Goal: Task Accomplishment & Management: Manage account settings

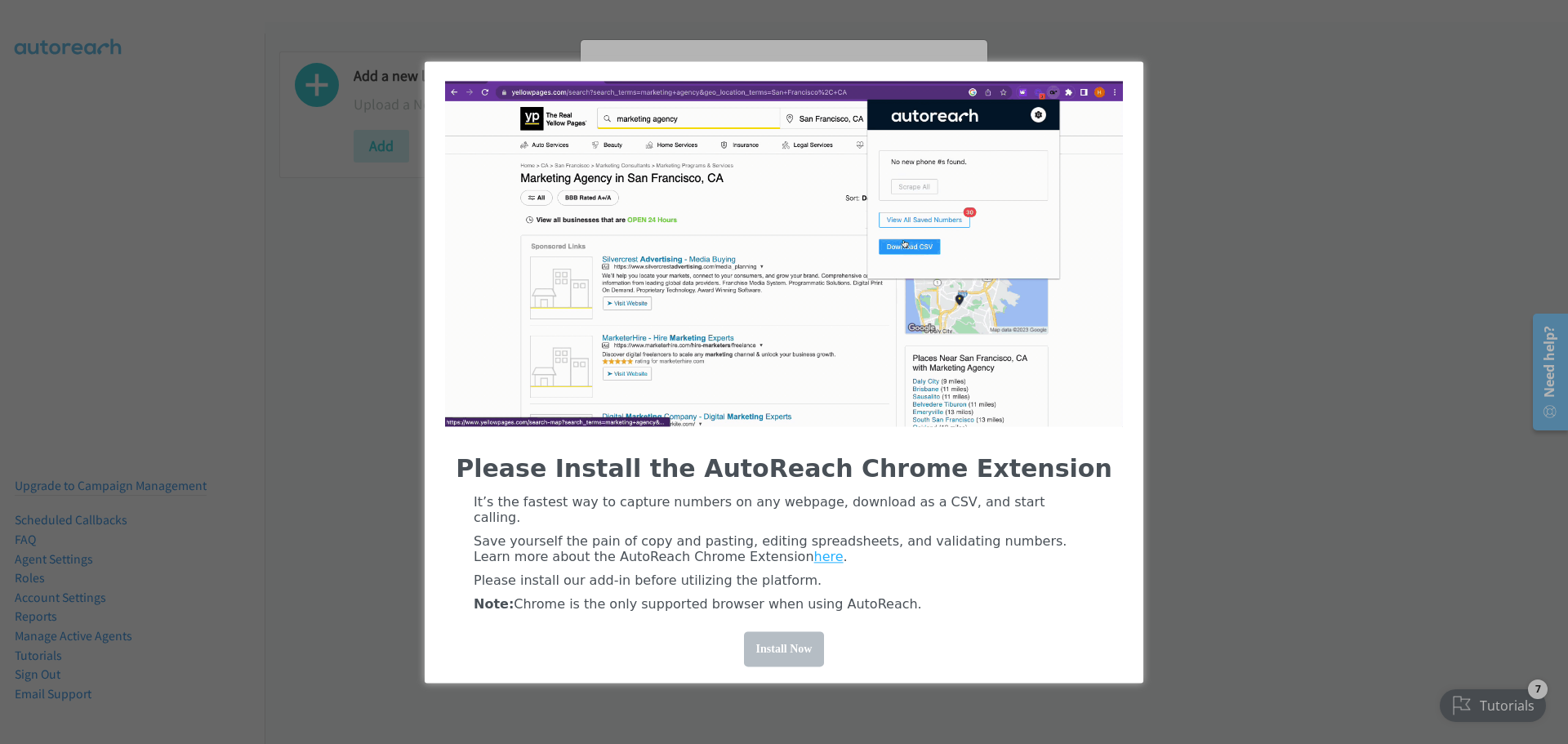
click at [774, 647] on div "Install Now" at bounding box center [784, 648] width 81 height 35
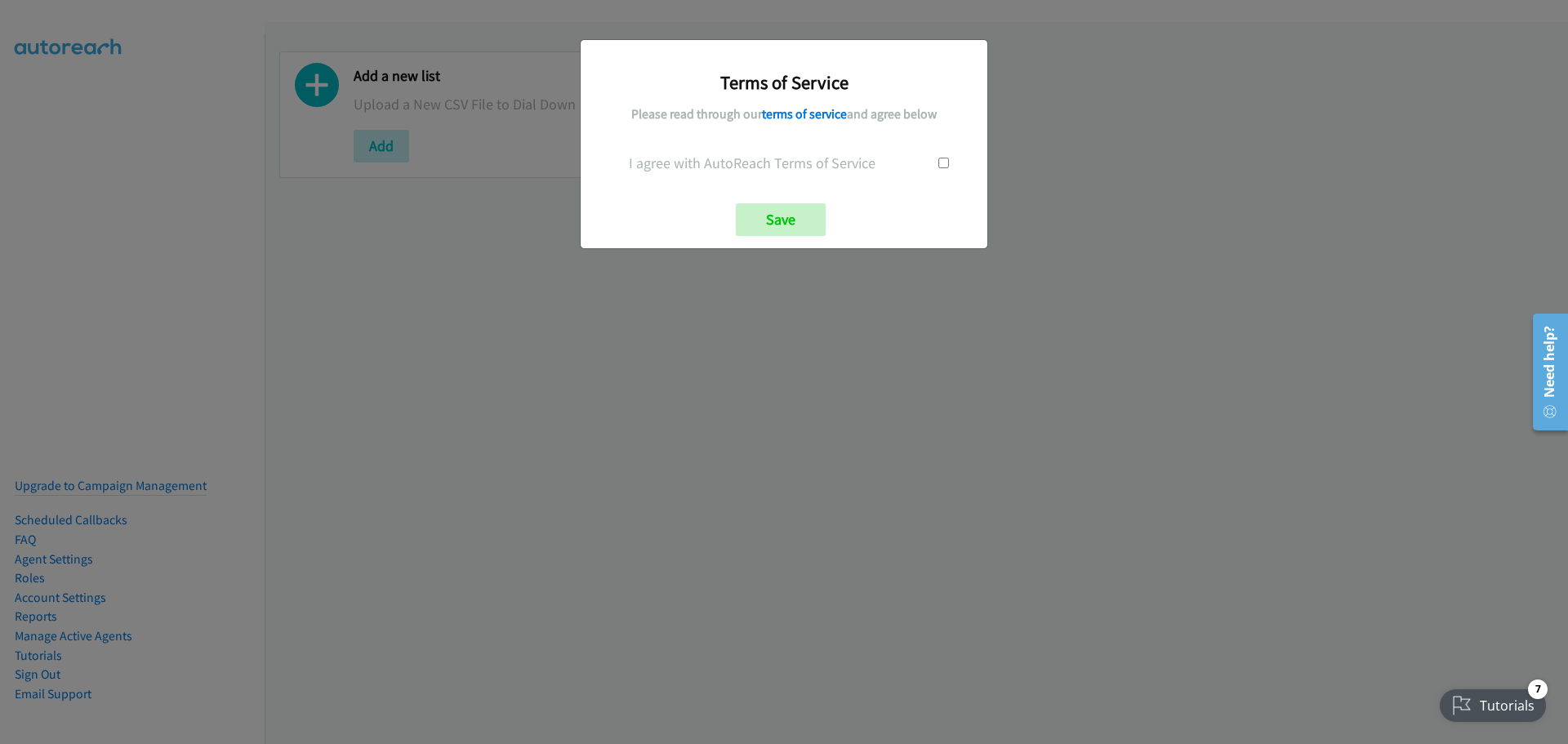
drag, startPoint x: 944, startPoint y: 157, endPoint x: 939, endPoint y: 164, distance: 8.6
click at [943, 159] on div at bounding box center [943, 163] width 64 height 22
click at [941, 163] on input "checkbox" at bounding box center [943, 163] width 11 height 11
checkbox input "true"
click at [789, 218] on input "Save" at bounding box center [781, 220] width 90 height 33
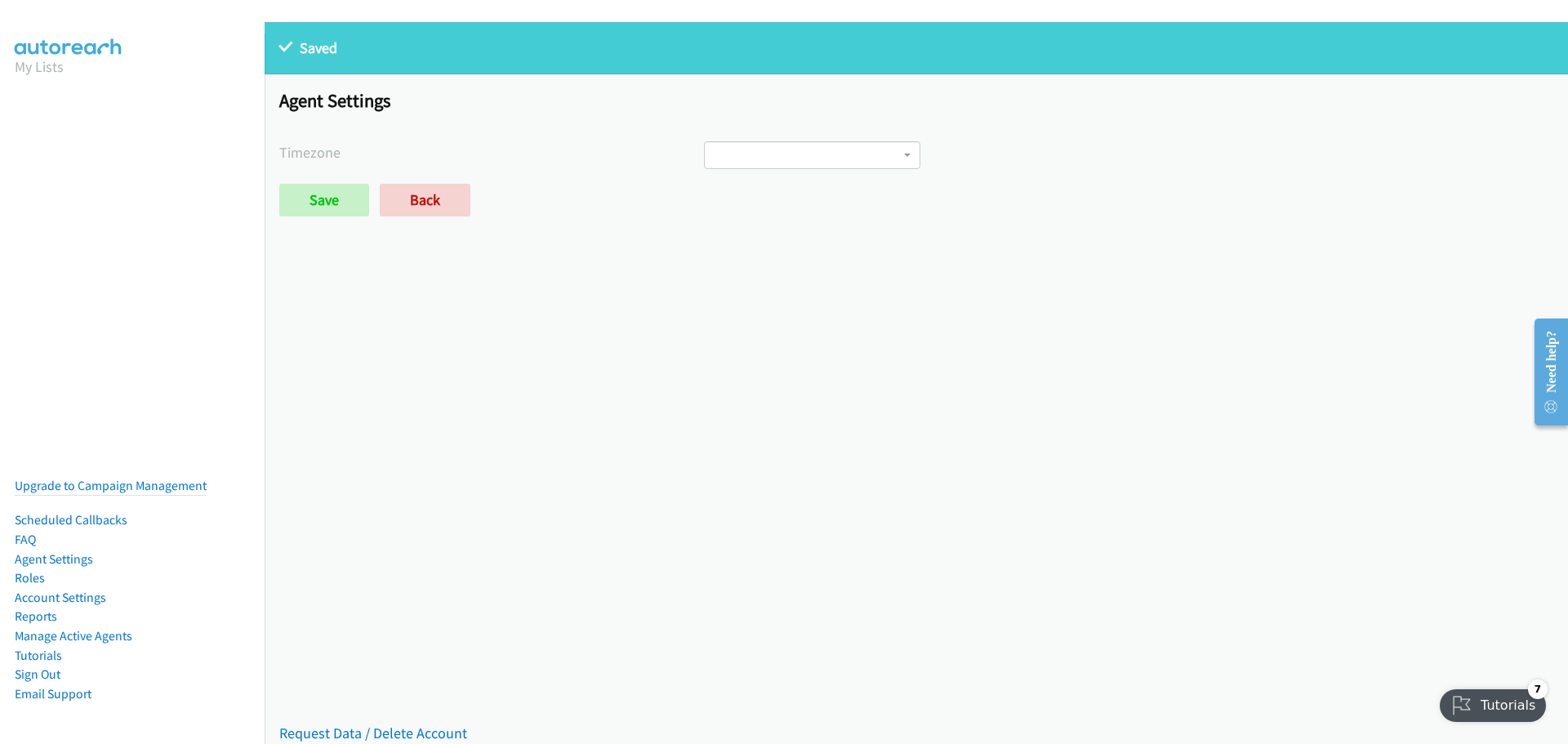
click at [757, 160] on span at bounding box center [811, 156] width 217 height 28
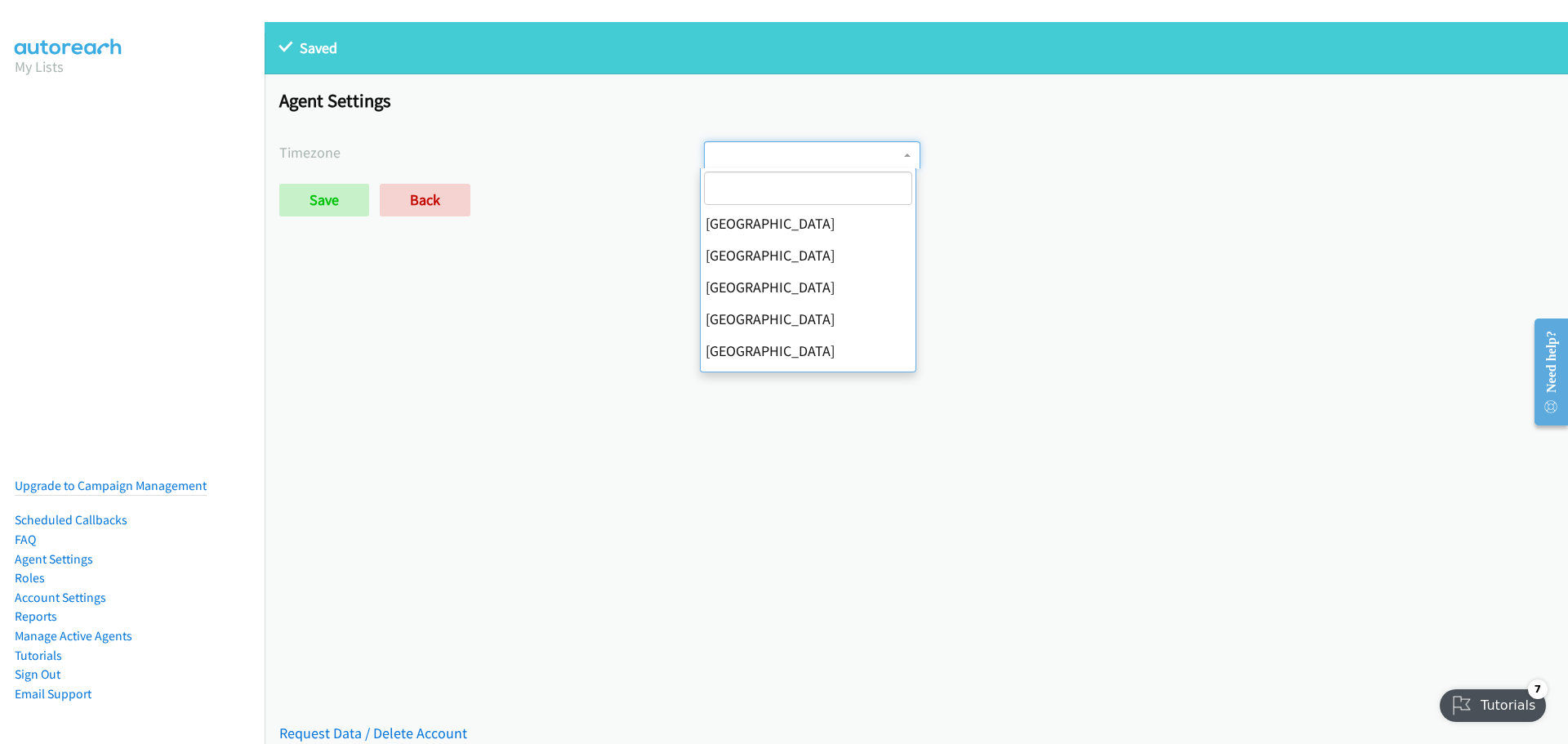
scroll to position [1836, 0]
click at [766, 189] on input "search" at bounding box center [807, 189] width 209 height 34
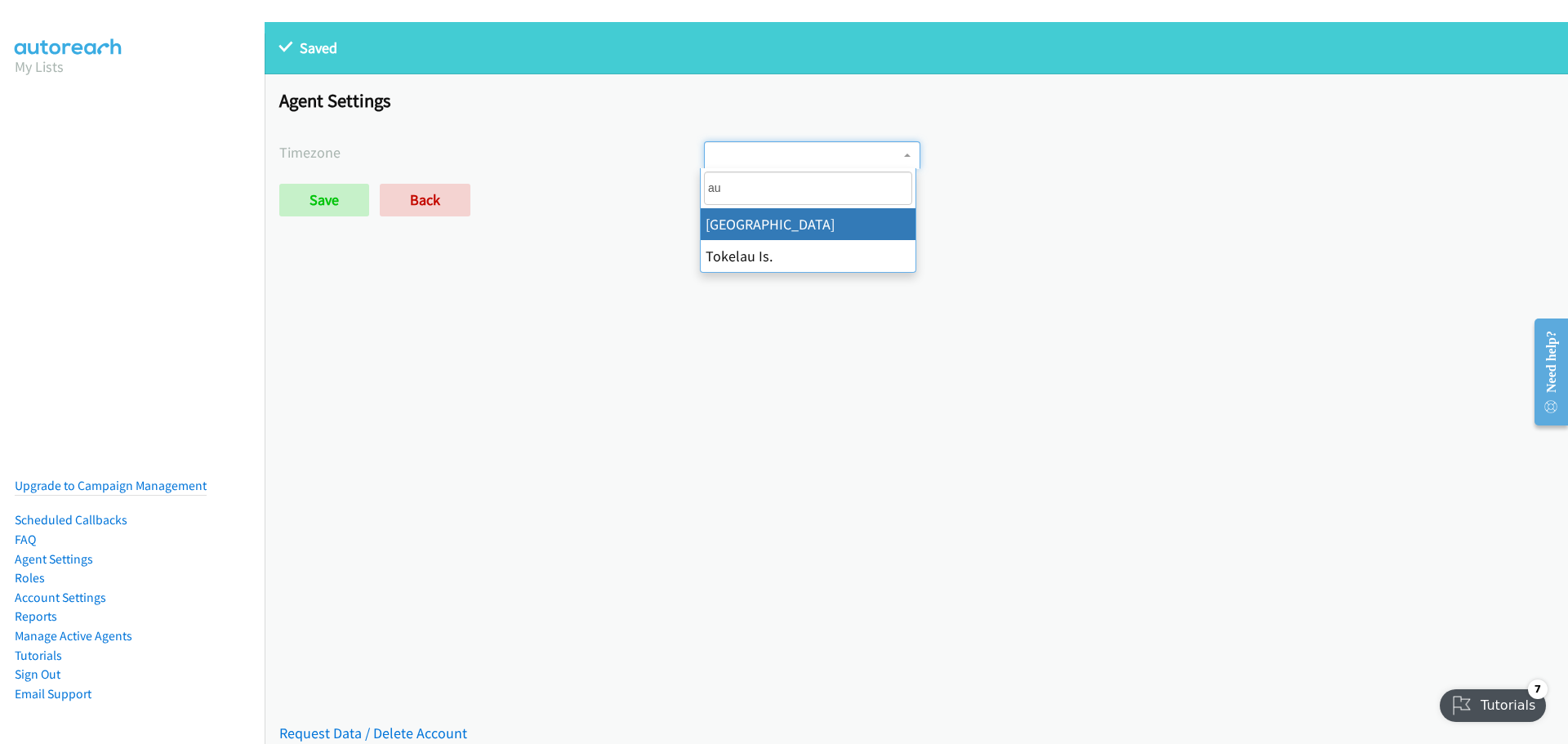
type input "a"
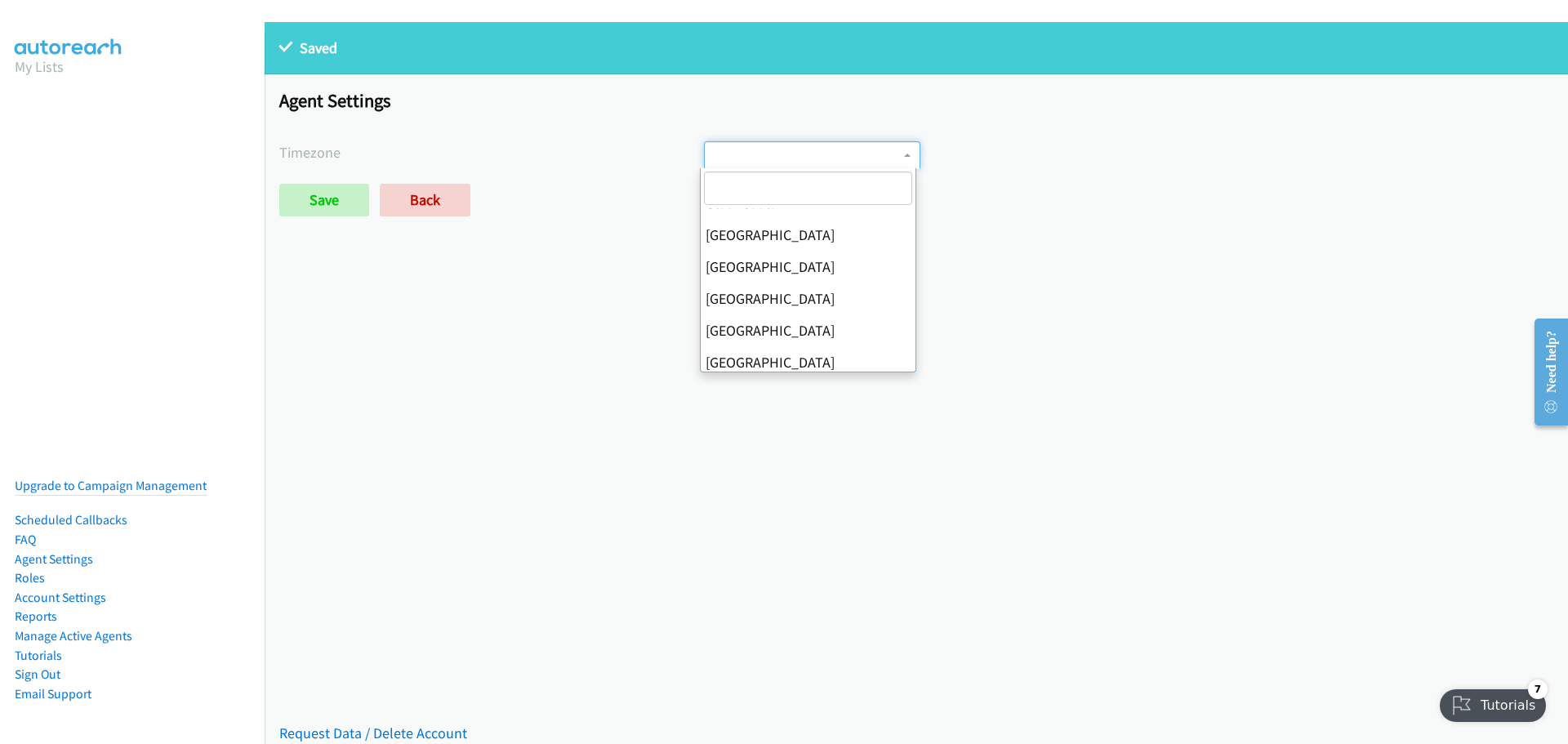
scroll to position [4020, 0]
select select "Brisbane"
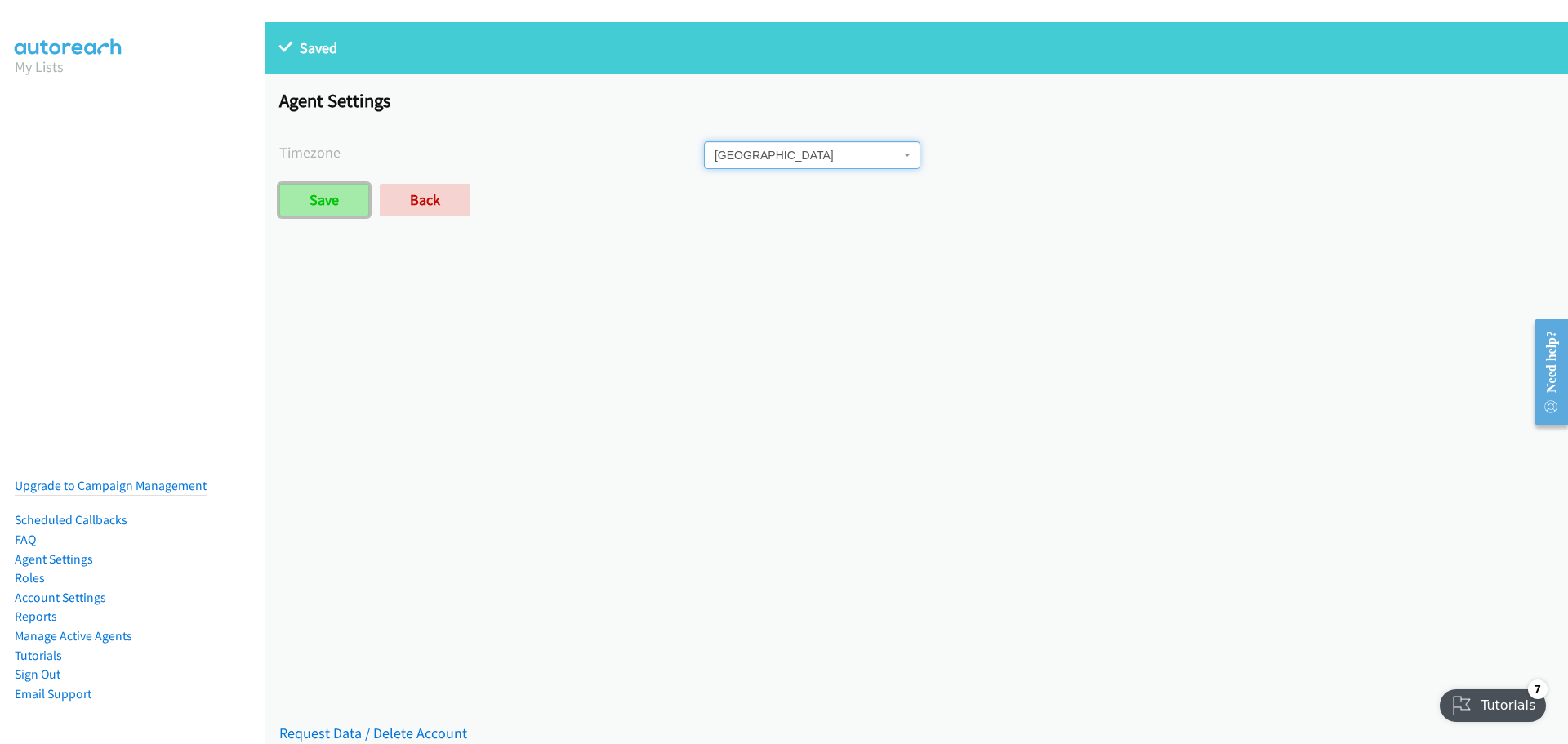
click at [325, 198] on input "Save" at bounding box center [324, 200] width 90 height 33
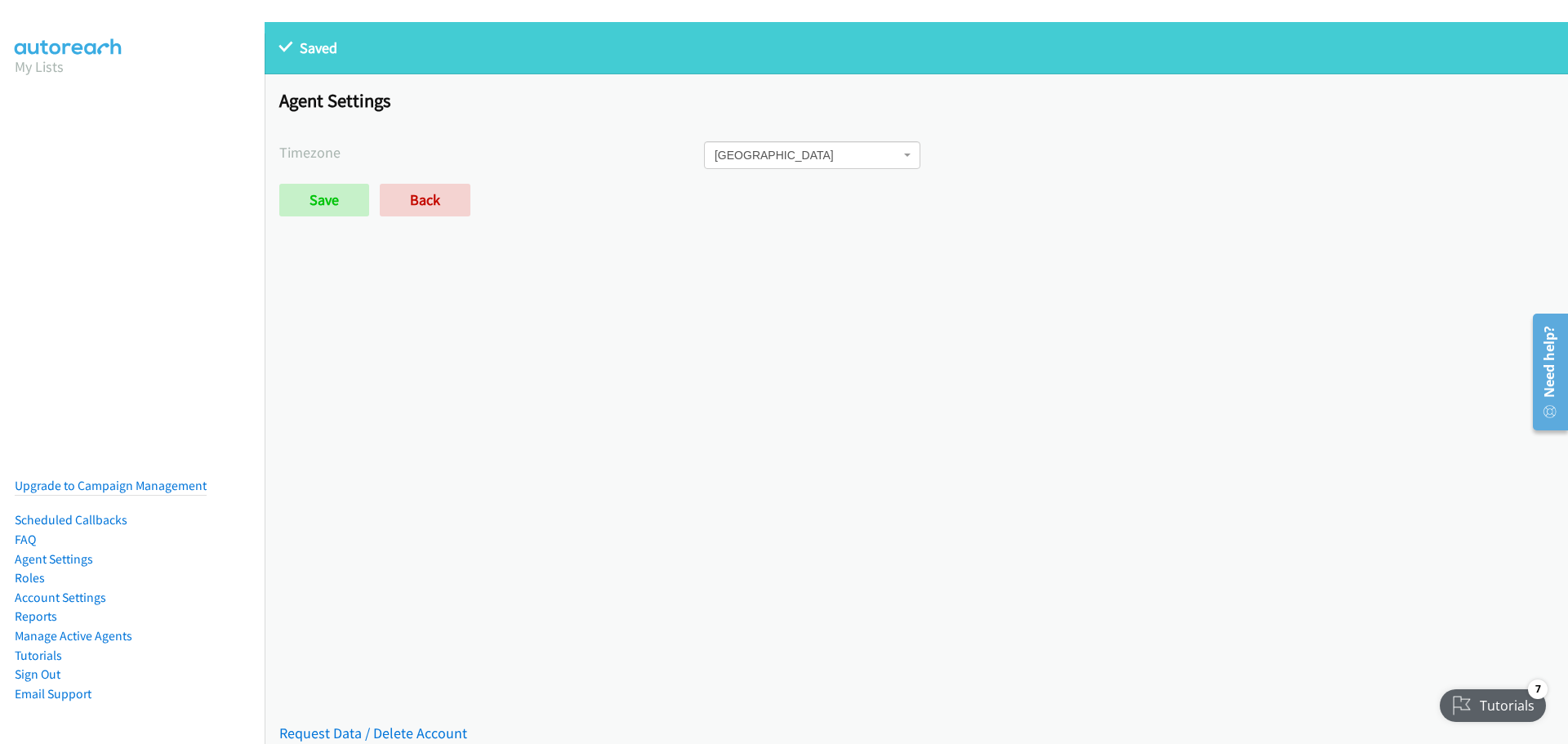
click at [1510, 700] on div "Tutorials" at bounding box center [1493, 705] width 108 height 33
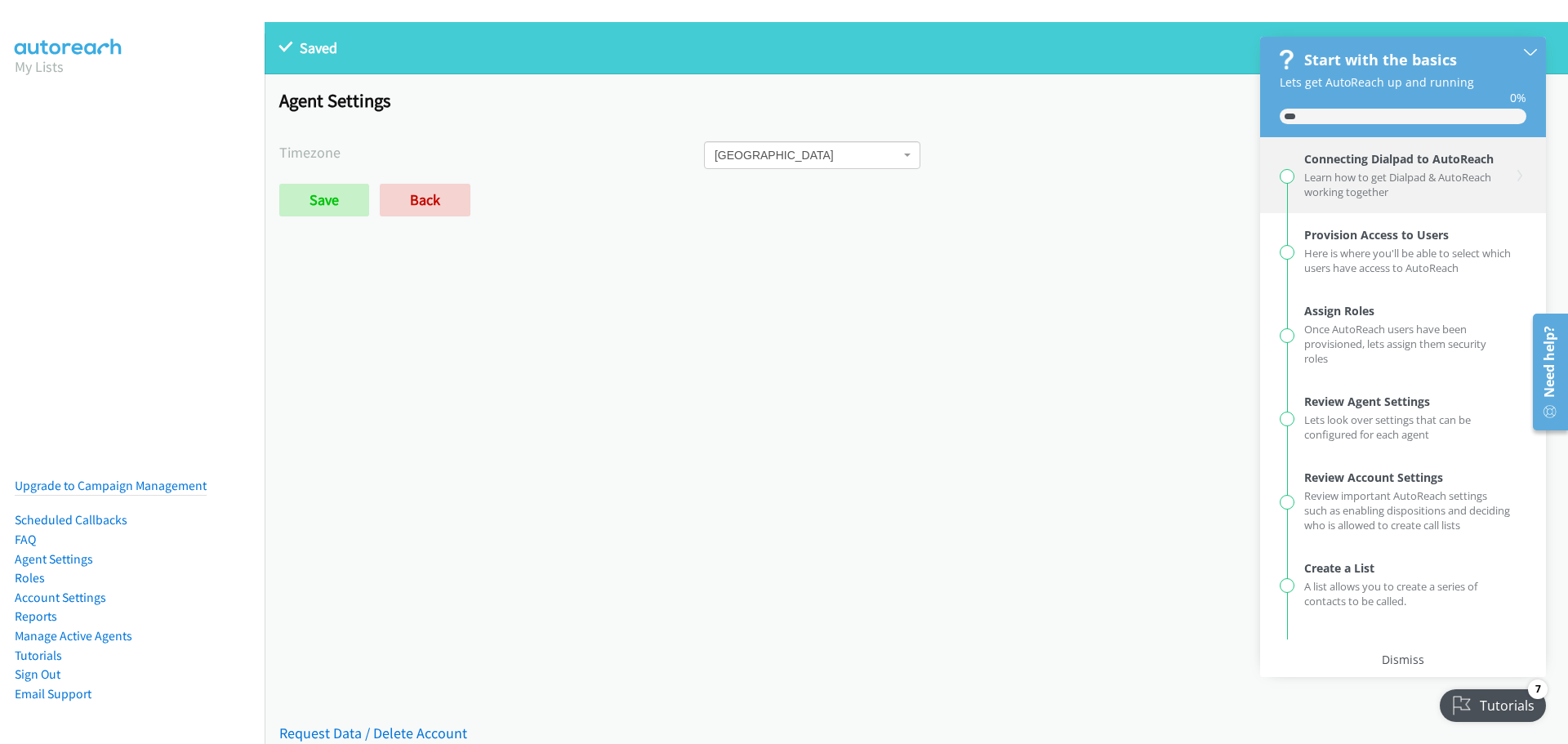
click at [1372, 180] on div "Learn how to get Dialpad & AutoReach working together" at bounding box center [1408, 183] width 208 height 33
